Goal: Find specific page/section: Find specific page/section

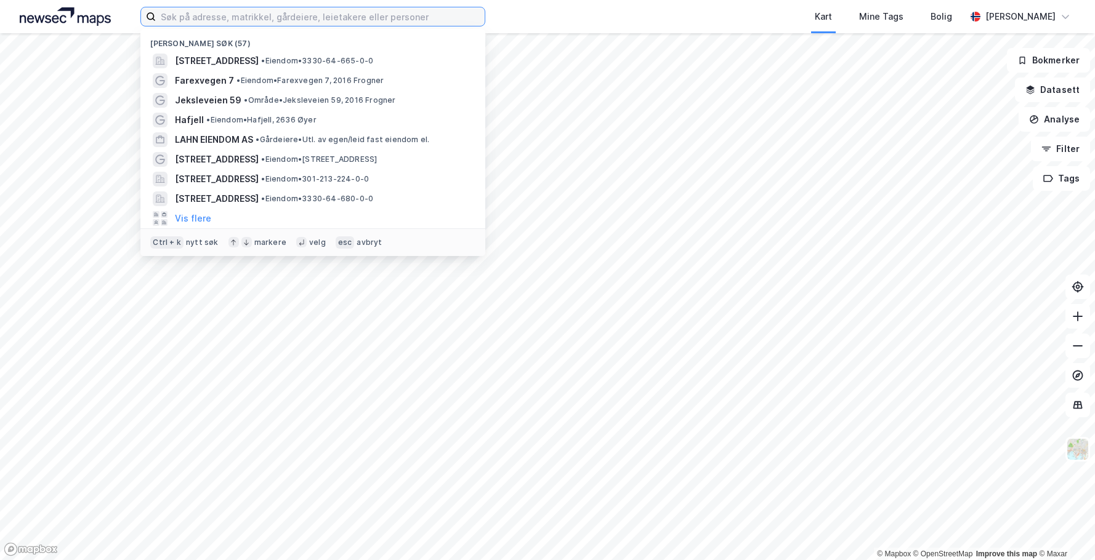
click at [283, 17] on input at bounding box center [320, 16] width 329 height 18
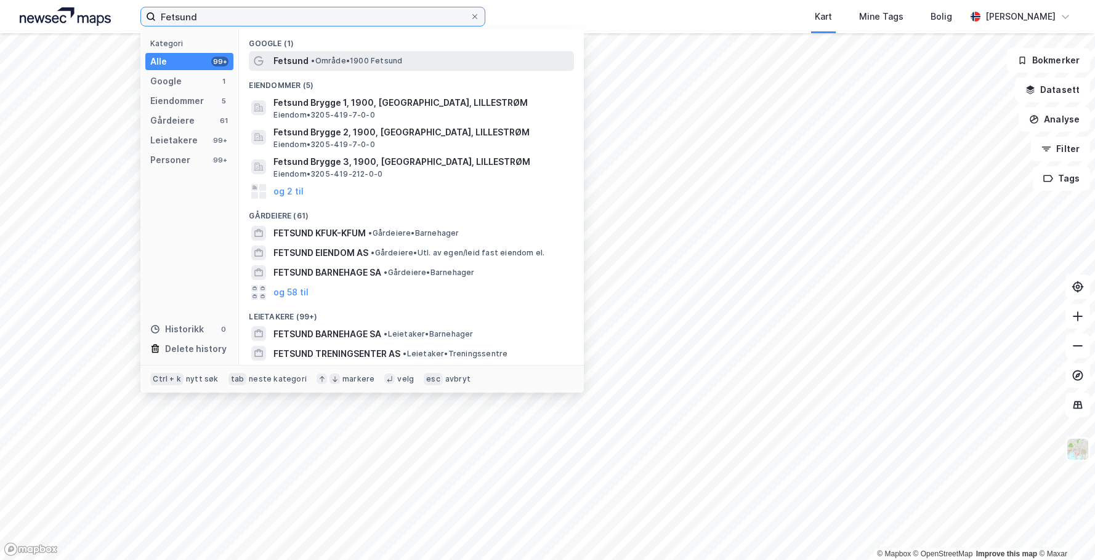
type input "Fetsund"
click at [322, 63] on span "• Område • 1900 [GEOGRAPHIC_DATA]" at bounding box center [356, 61] width 91 height 10
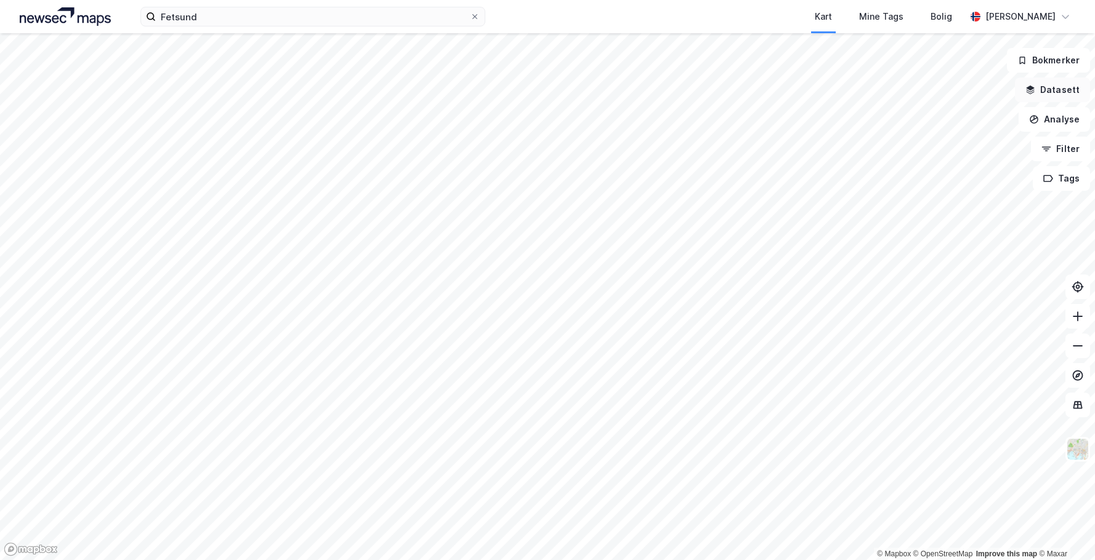
click at [1062, 87] on button "Datasett" at bounding box center [1052, 90] width 75 height 25
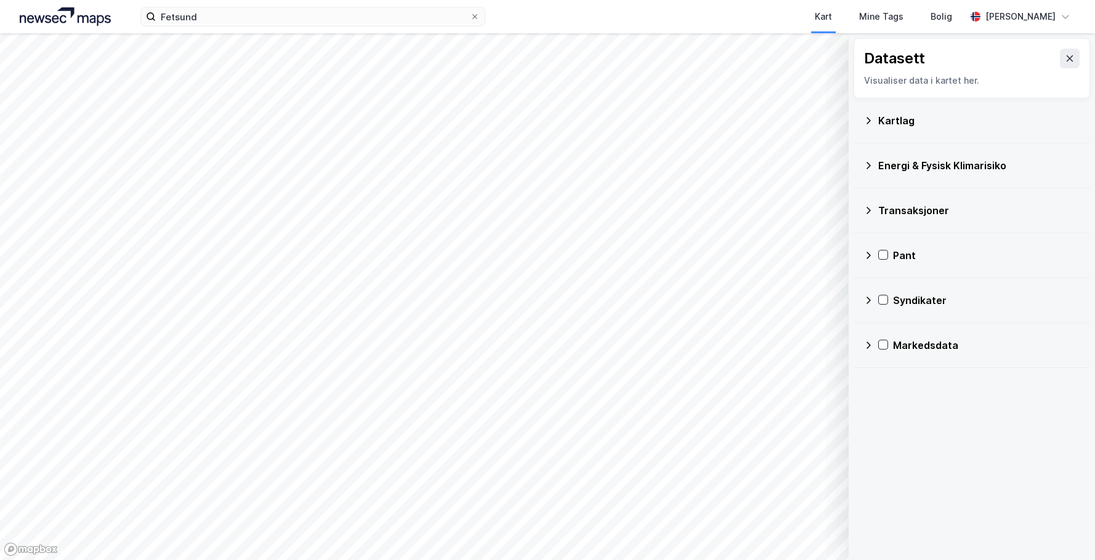
click at [866, 349] on icon at bounding box center [868, 346] width 10 height 10
click at [897, 377] on icon at bounding box center [899, 374] width 9 height 9
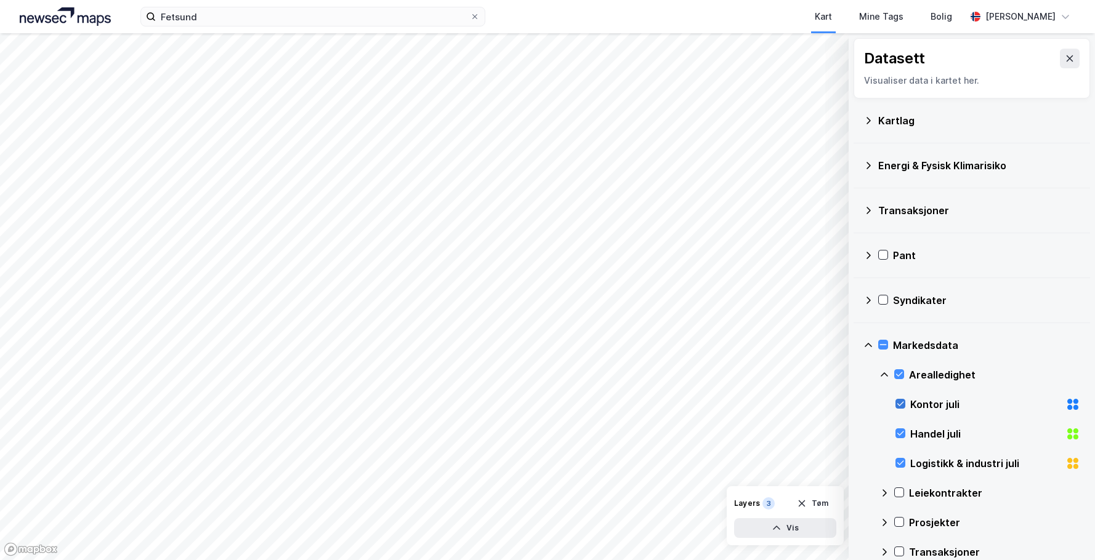
click at [898, 405] on icon at bounding box center [900, 404] width 7 height 4
click at [898, 432] on icon at bounding box center [900, 433] width 9 height 9
click at [786, 530] on button "Vis" at bounding box center [785, 528] width 102 height 20
click at [780, 499] on icon at bounding box center [779, 502] width 9 height 6
click at [780, 501] on icon at bounding box center [780, 501] width 10 height 10
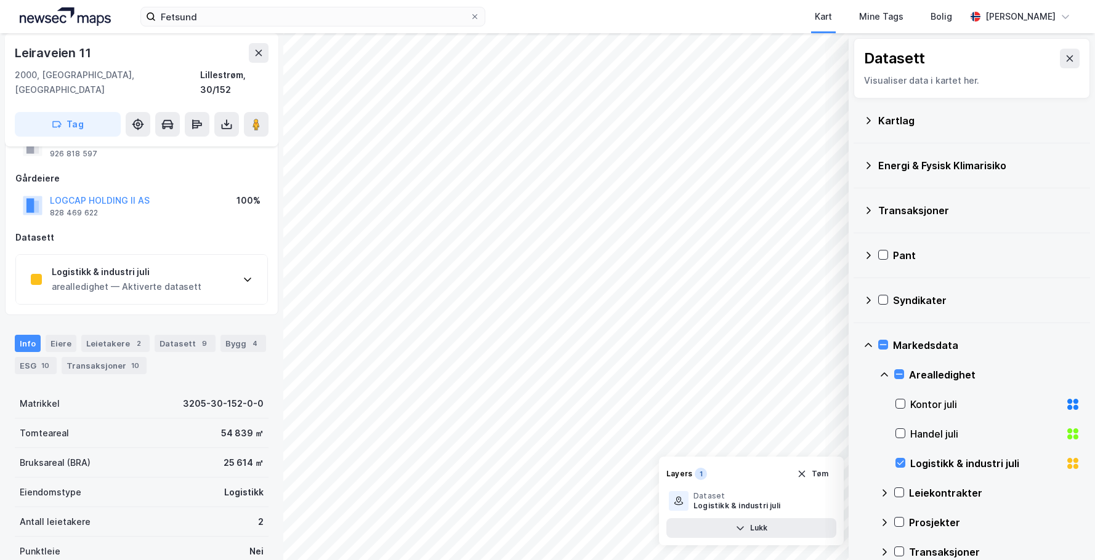
scroll to position [195, 0]
